Goal: Check status: Check status

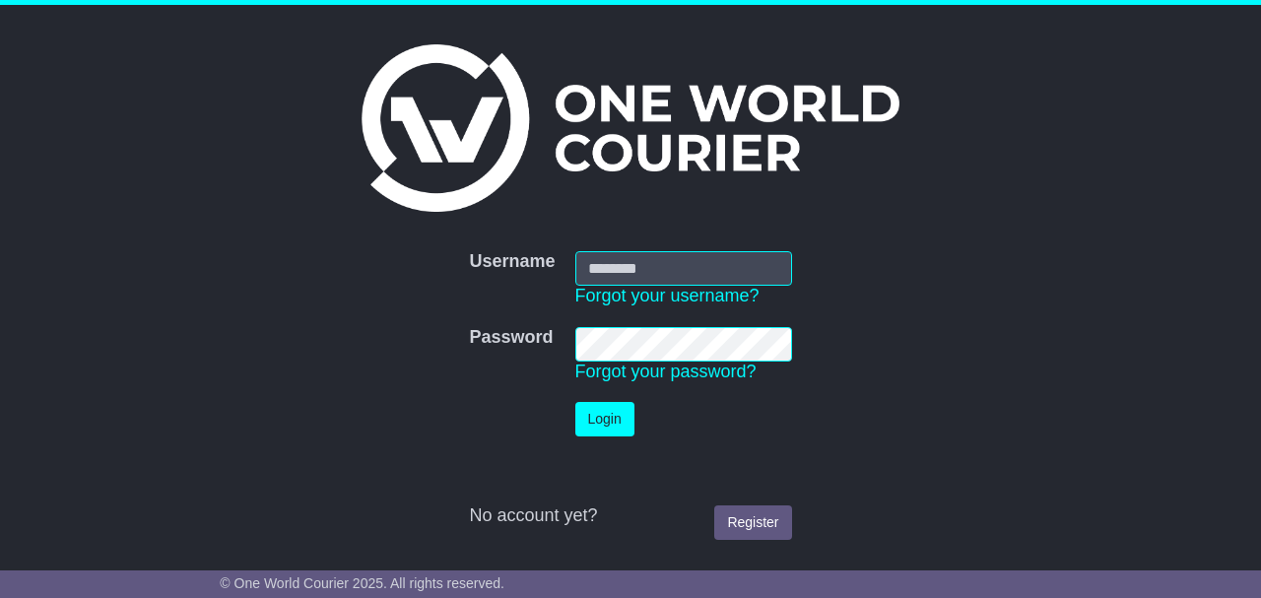
type input "**********"
click at [607, 424] on button "Login" at bounding box center [604, 419] width 59 height 34
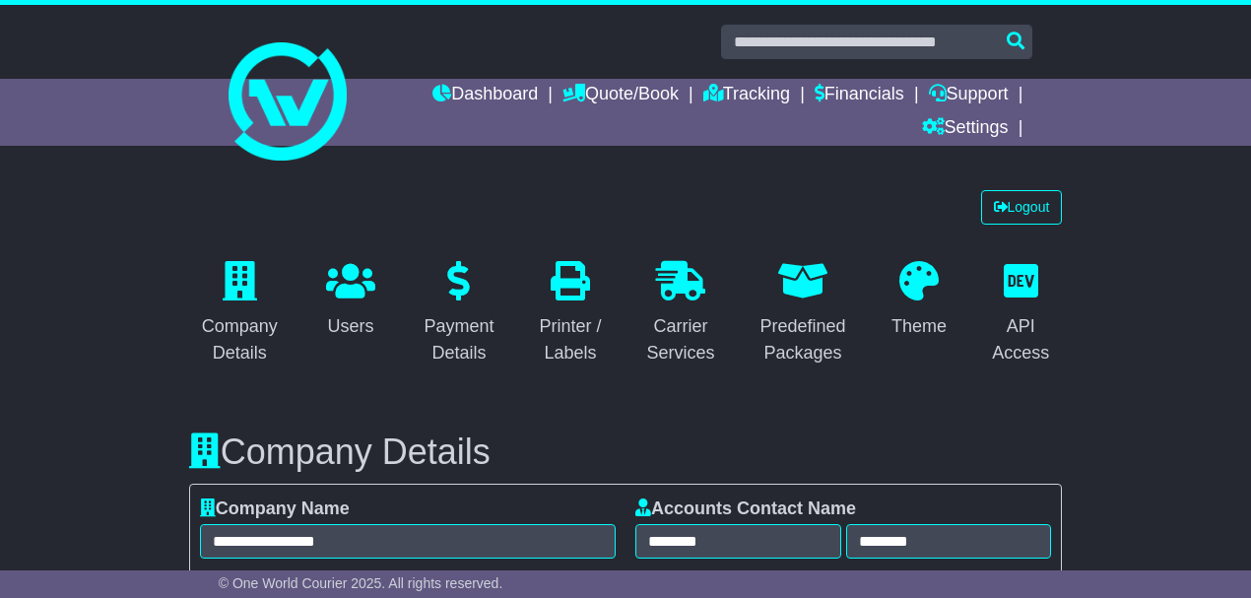
select select "**********"
select select "**"
click at [721, 79] on link "Tracking" at bounding box center [746, 95] width 87 height 33
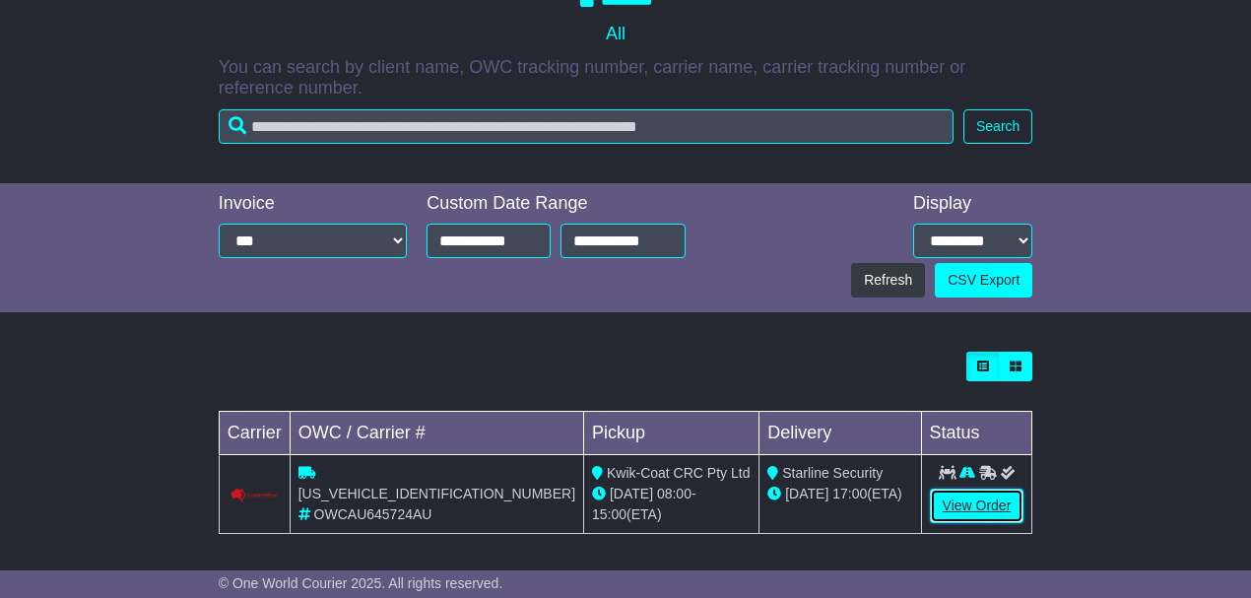
click at [946, 488] on link "View Order" at bounding box center [977, 505] width 95 height 34
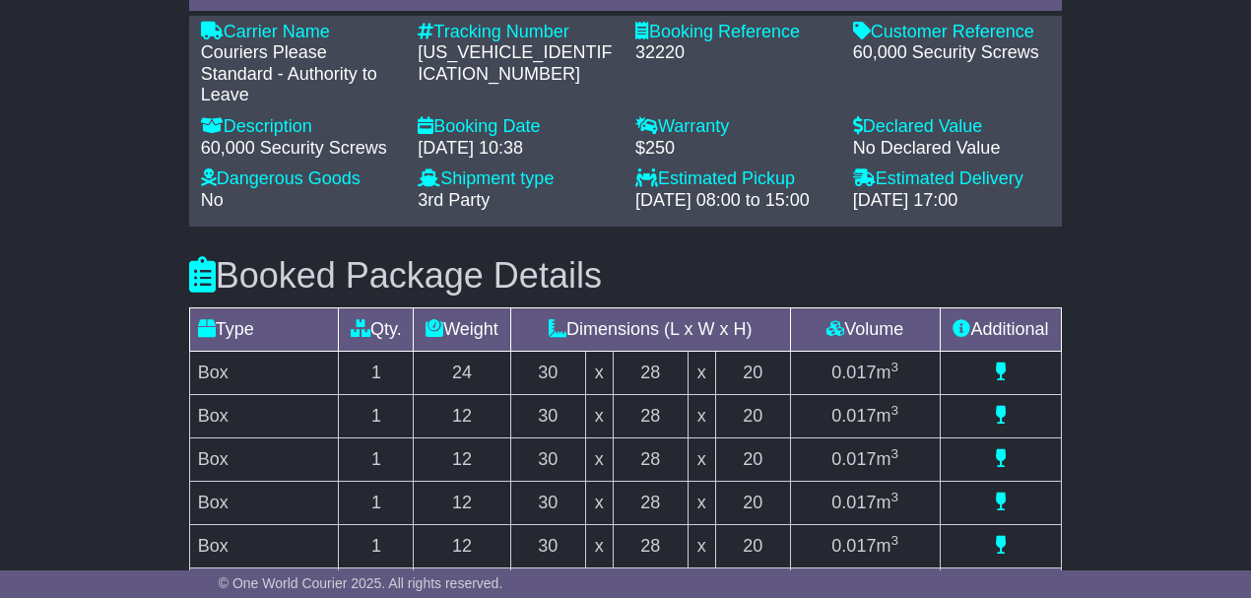
scroll to position [1313, 0]
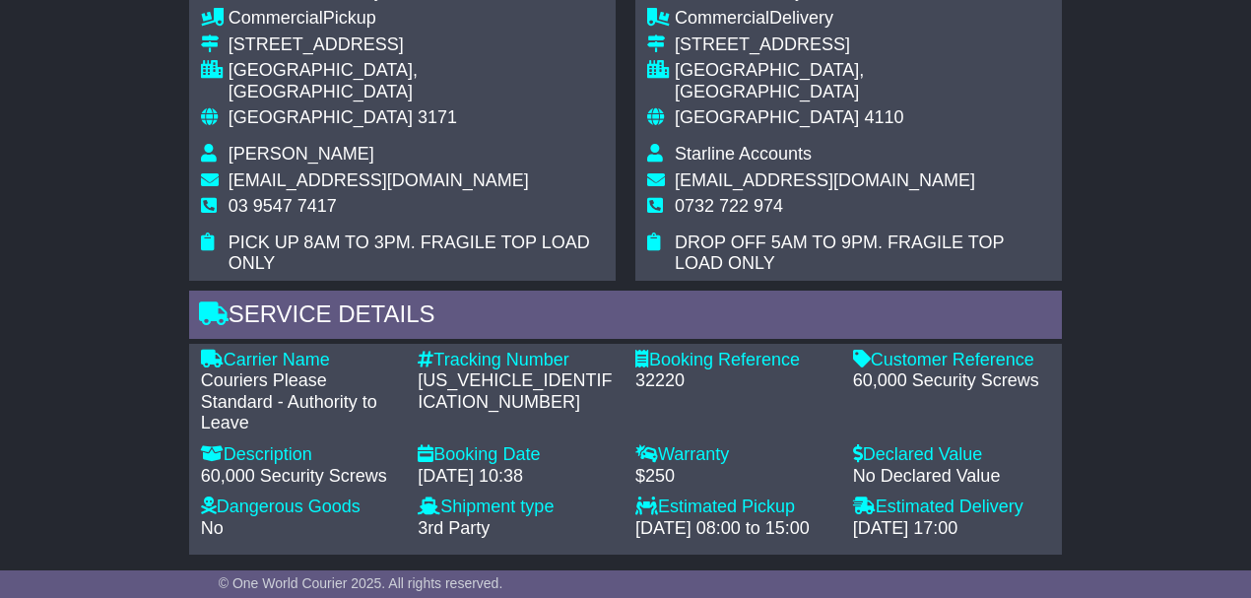
click at [473, 370] on div "[US_VEHICLE_IDENTIFICATION_NUMBER]" at bounding box center [517, 391] width 198 height 42
drag, startPoint x: 473, startPoint y: 339, endPoint x: 102, endPoint y: 265, distance: 377.6
click at [473, 370] on div "[US_VEHICLE_IDENTIFICATION_NUMBER]" at bounding box center [517, 391] width 198 height 42
copy div "[US_VEHICLE_IDENTIFICATION_NUMBER]"
click at [432, 370] on div "CPWAGSBK900491266" at bounding box center [517, 391] width 198 height 42
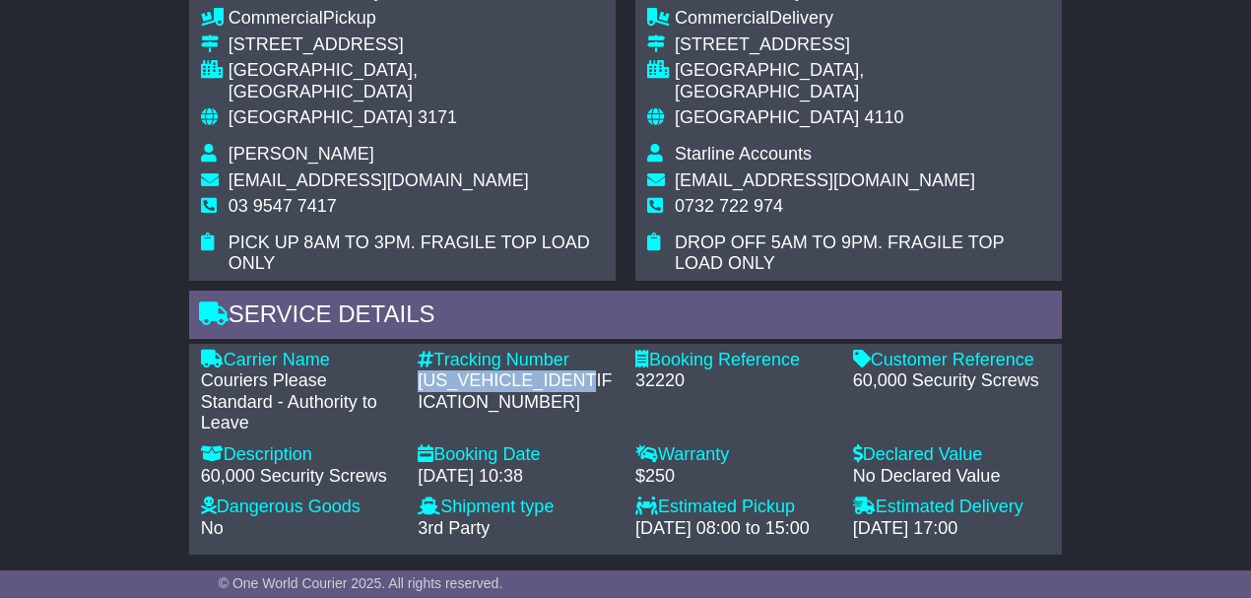
click at [434, 370] on div "CPWAGSBK900491266" at bounding box center [517, 391] width 198 height 42
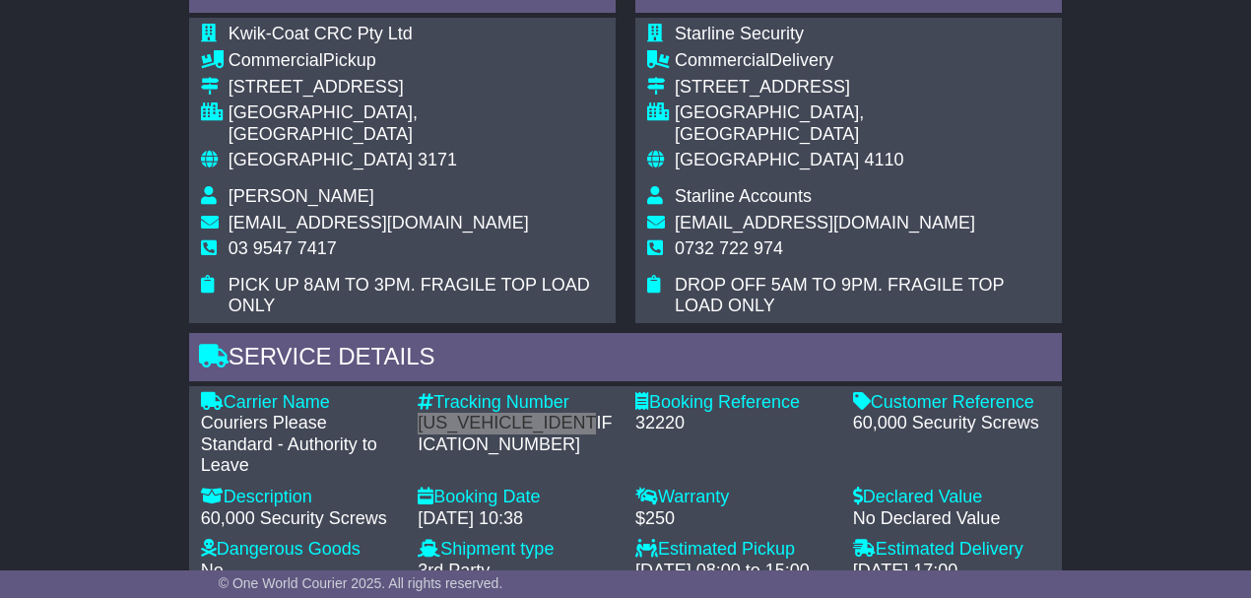
scroll to position [1247, 0]
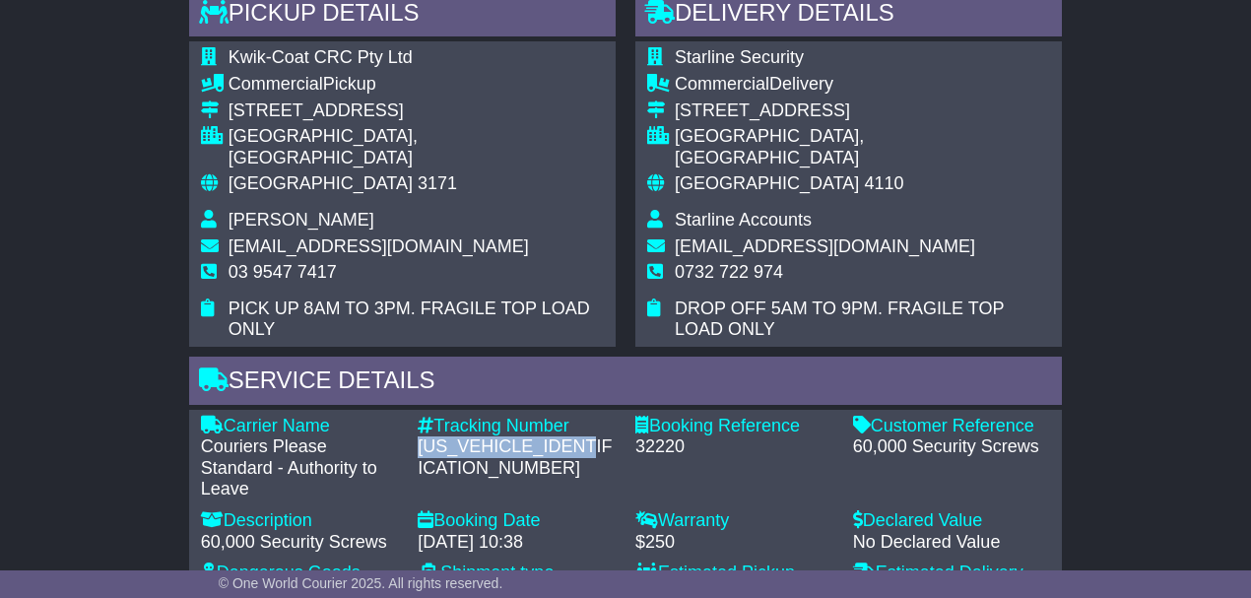
click at [472, 236] on td "production@kwikcoat.com.au" at bounding box center [415, 249] width 375 height 27
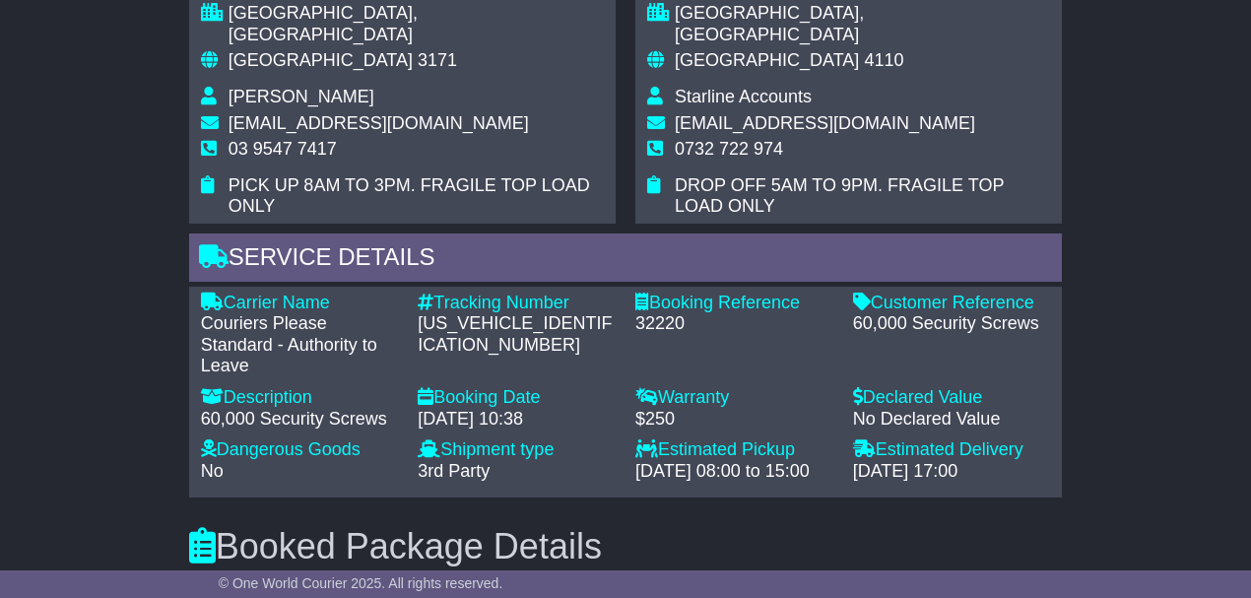
scroll to position [1379, 0]
